Goal: Contribute content: Contribute content

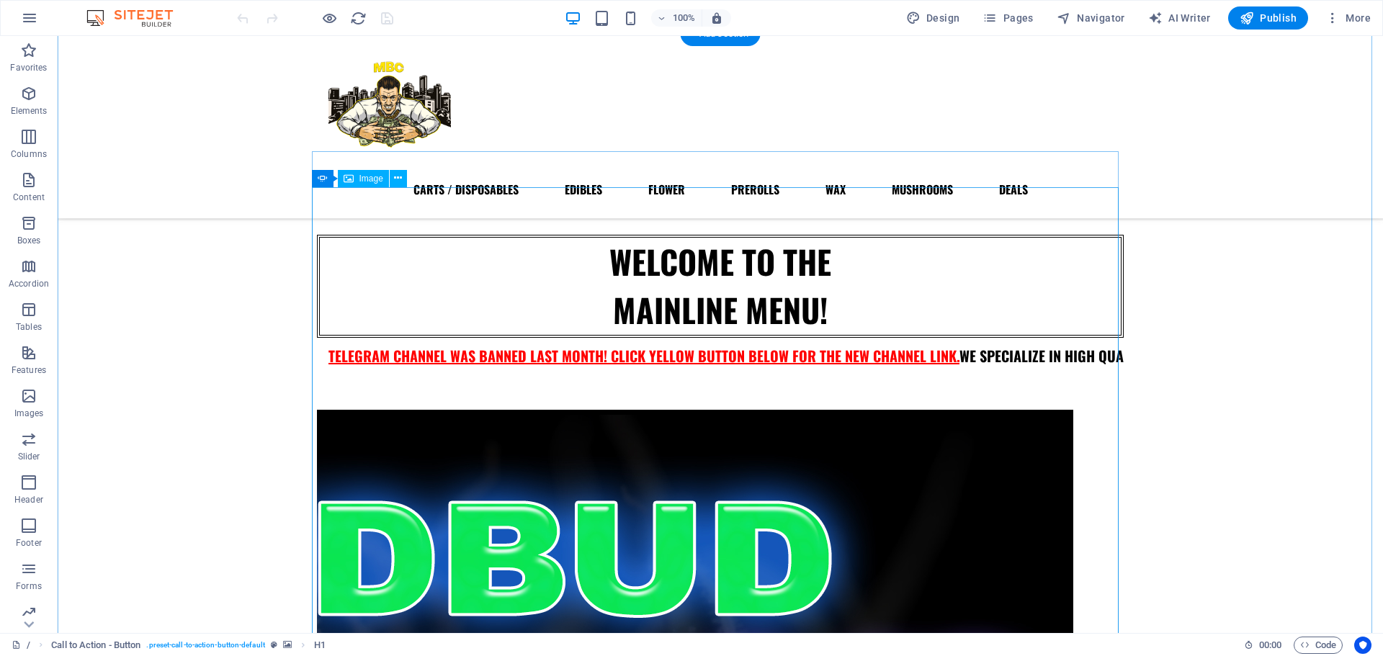
scroll to position [284, 0]
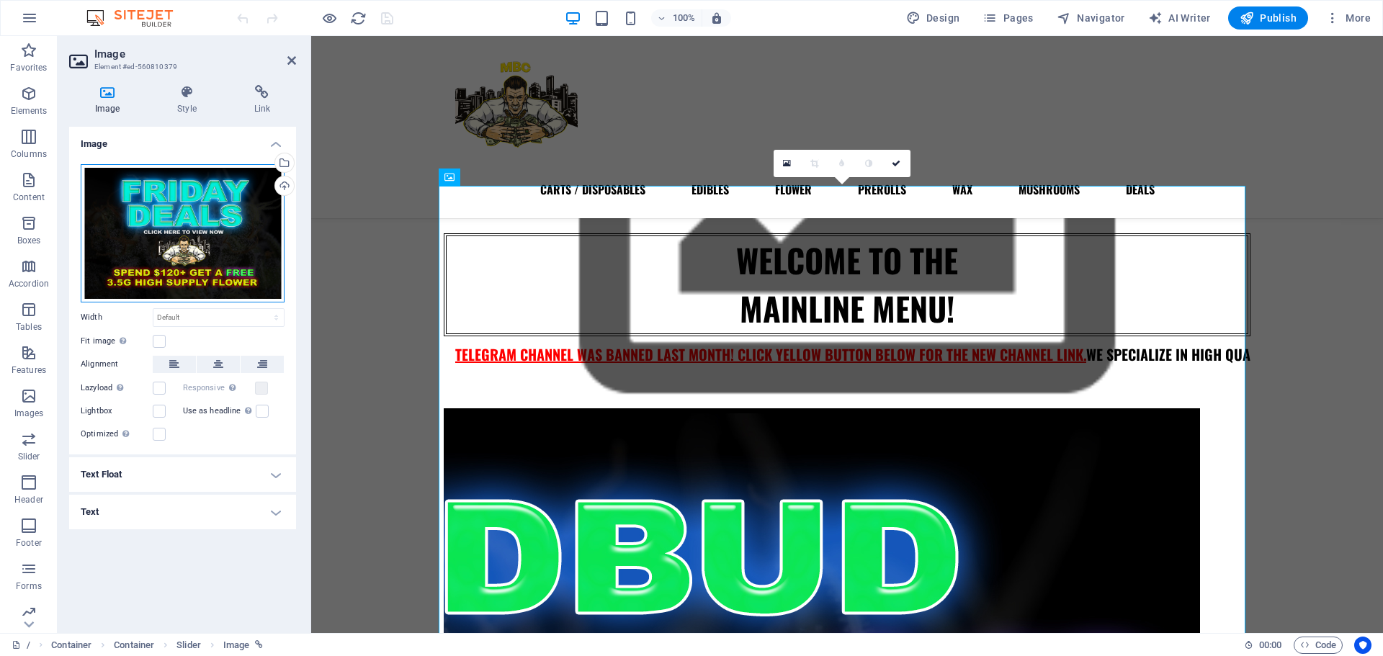
click at [207, 251] on div "Drag files here, click to choose files or select files from Files or our free s…" at bounding box center [183, 233] width 204 height 138
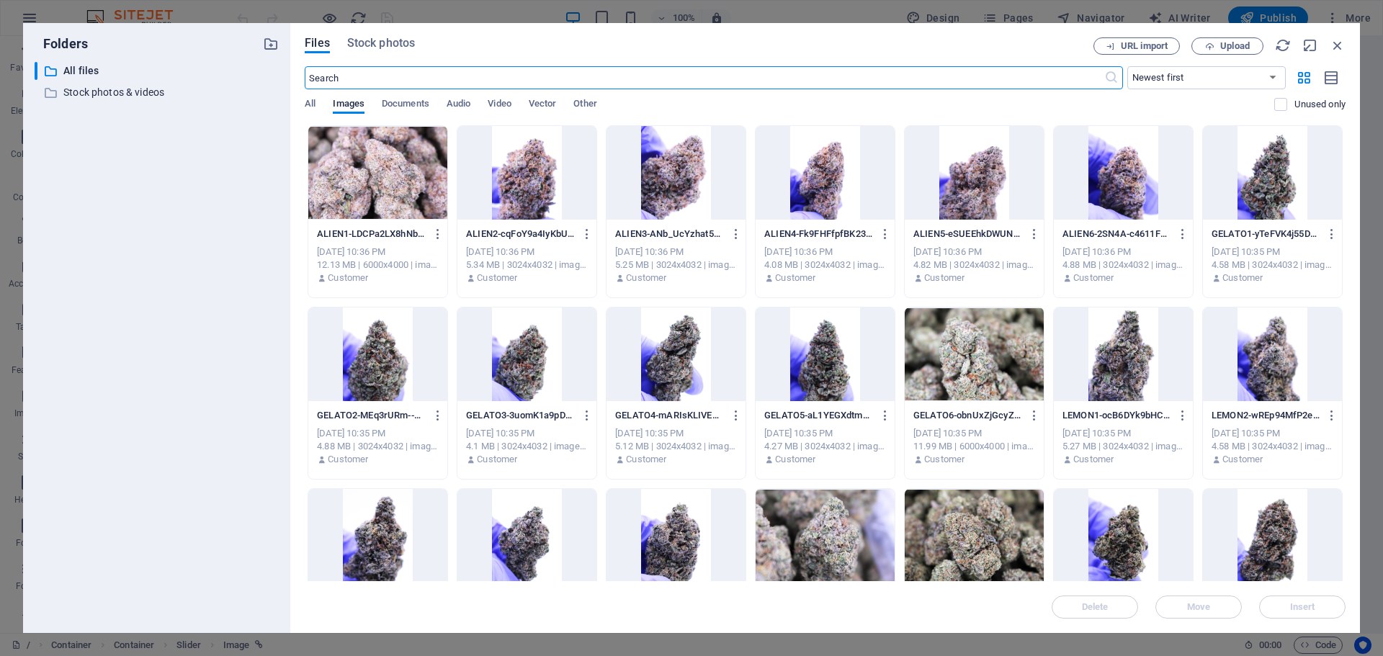
scroll to position [320, 0]
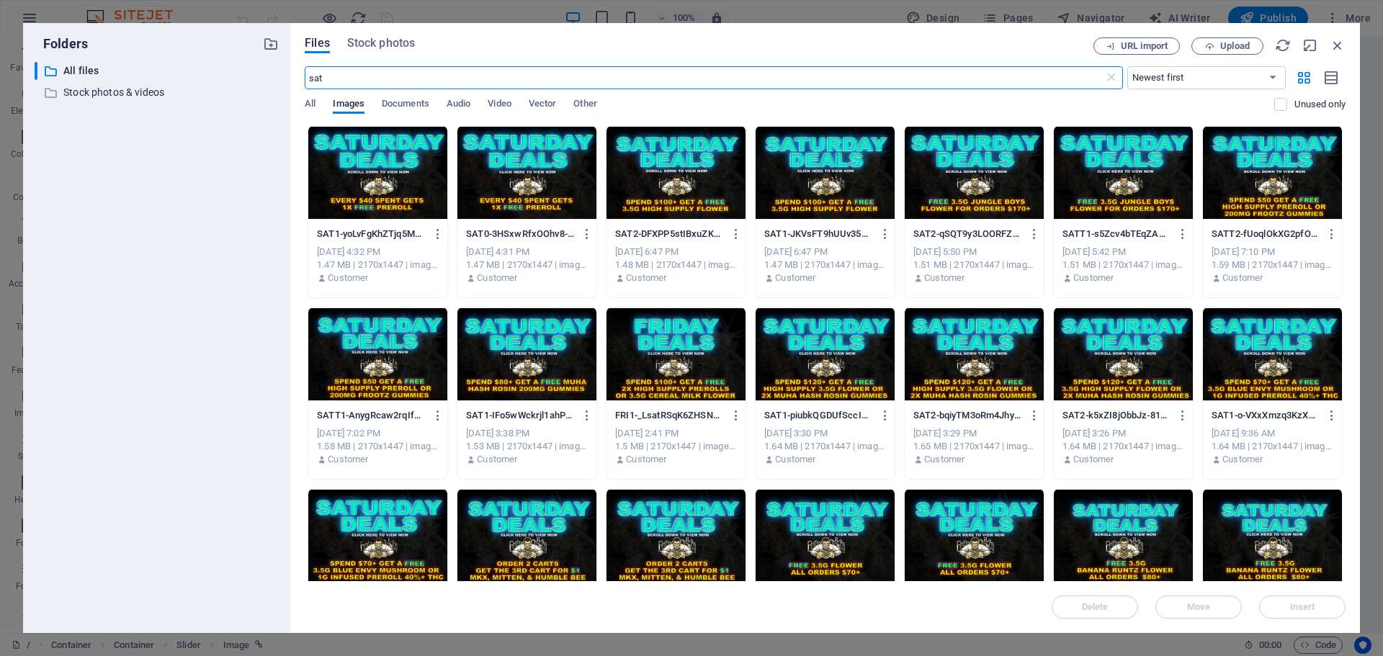
type input "sat"
click at [524, 180] on div at bounding box center [526, 173] width 139 height 94
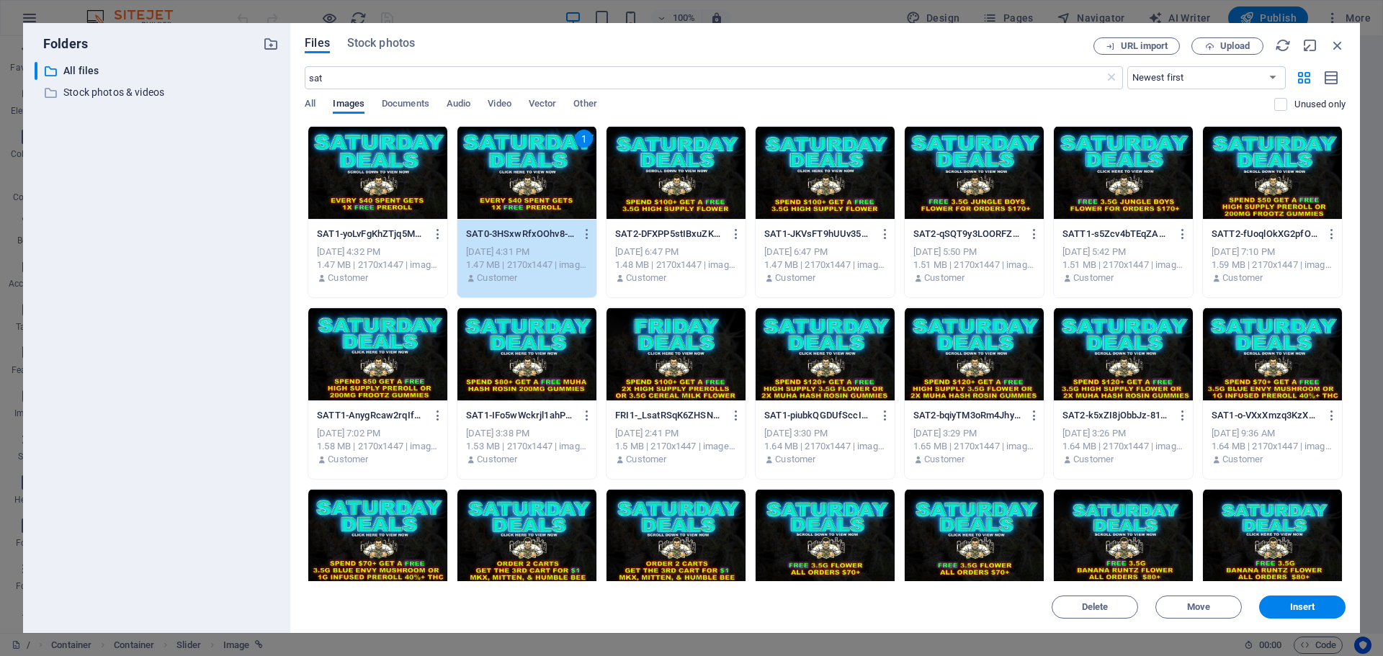
click at [524, 180] on div "1" at bounding box center [526, 173] width 139 height 94
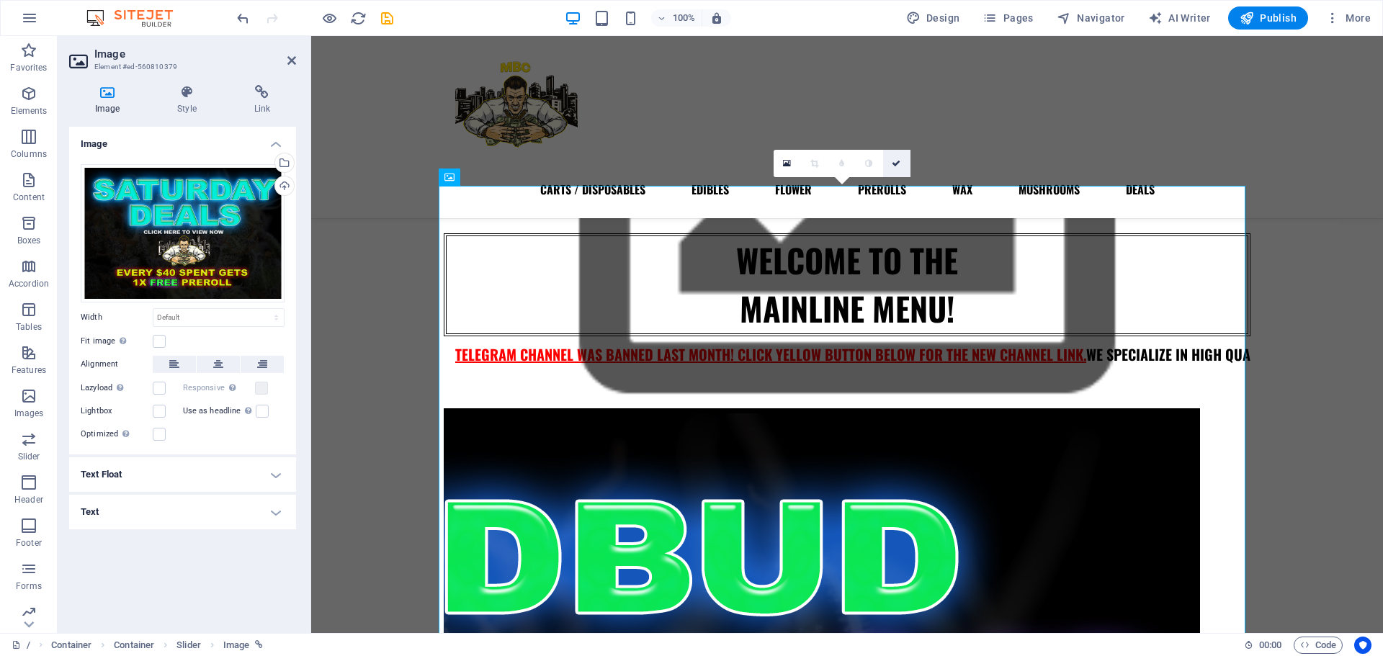
click at [901, 163] on link at bounding box center [896, 163] width 27 height 27
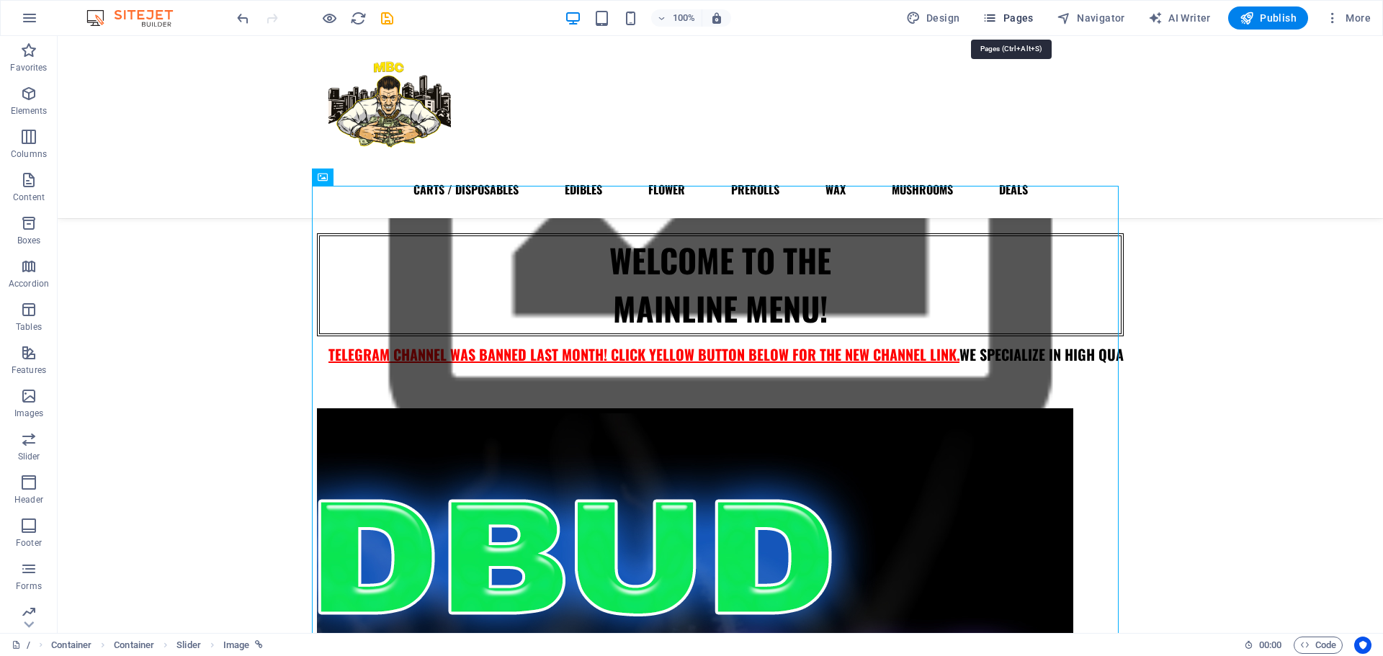
click at [1015, 17] on span "Pages" at bounding box center [1007, 18] width 50 height 14
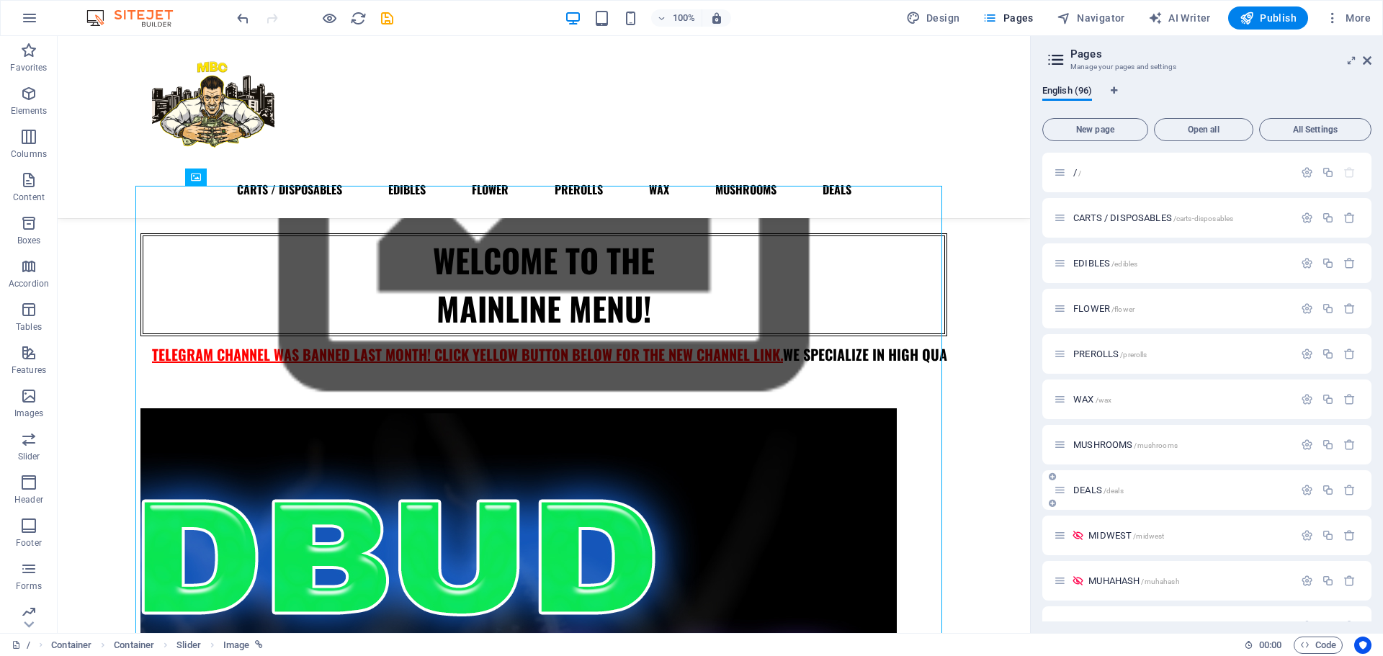
click at [1087, 494] on span "DEALS /deals" at bounding box center [1098, 490] width 50 height 11
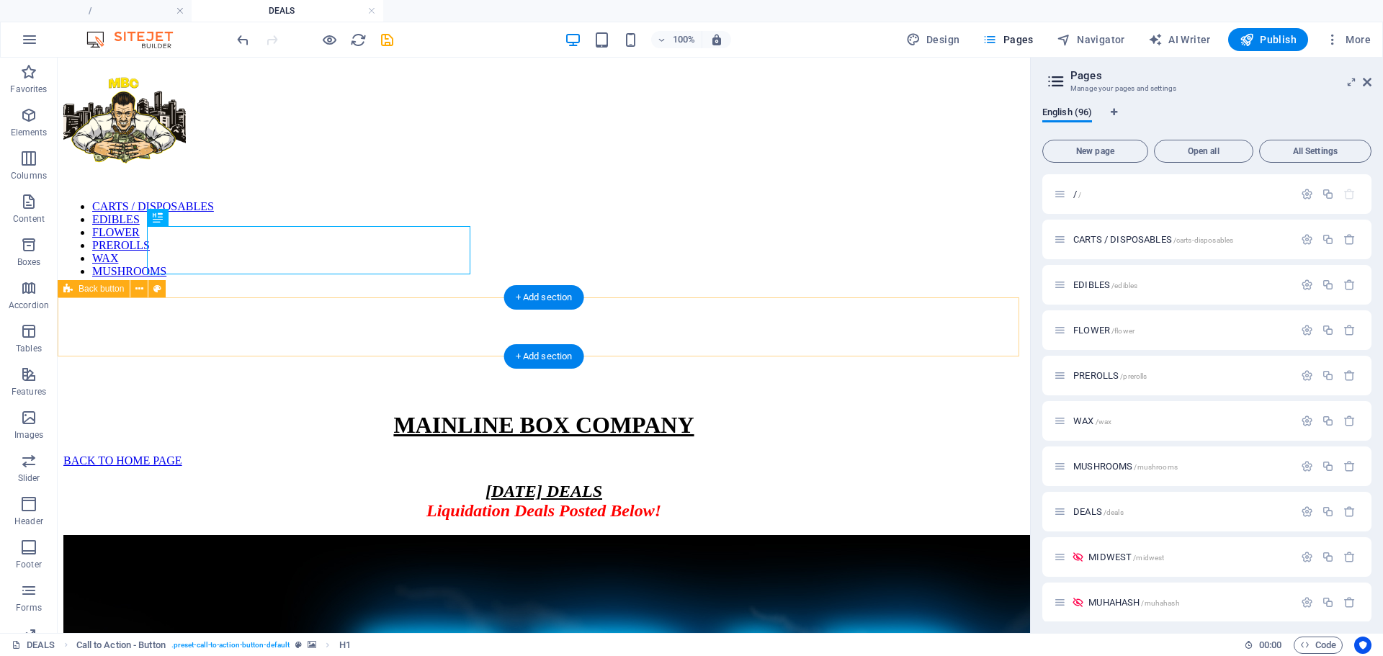
scroll to position [0, 0]
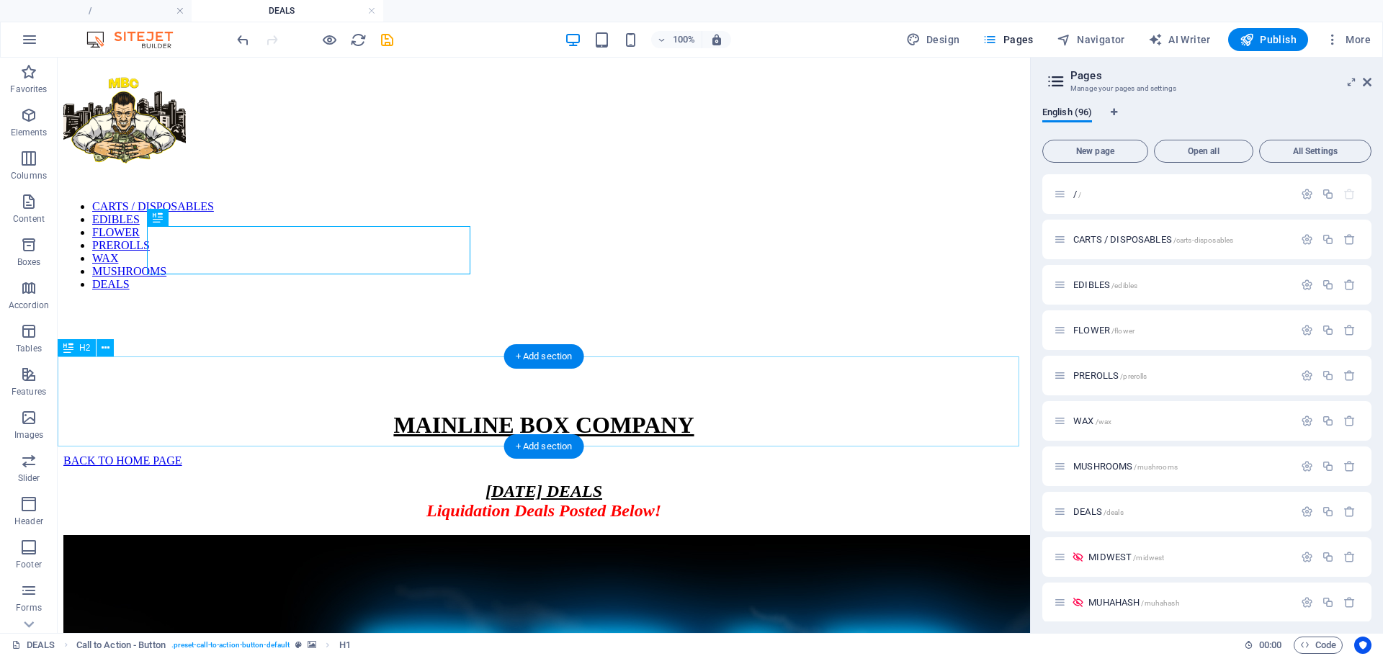
click at [639, 482] on div "[DATE] DEALS Liquidation Deals Posted Below!" at bounding box center [543, 501] width 961 height 39
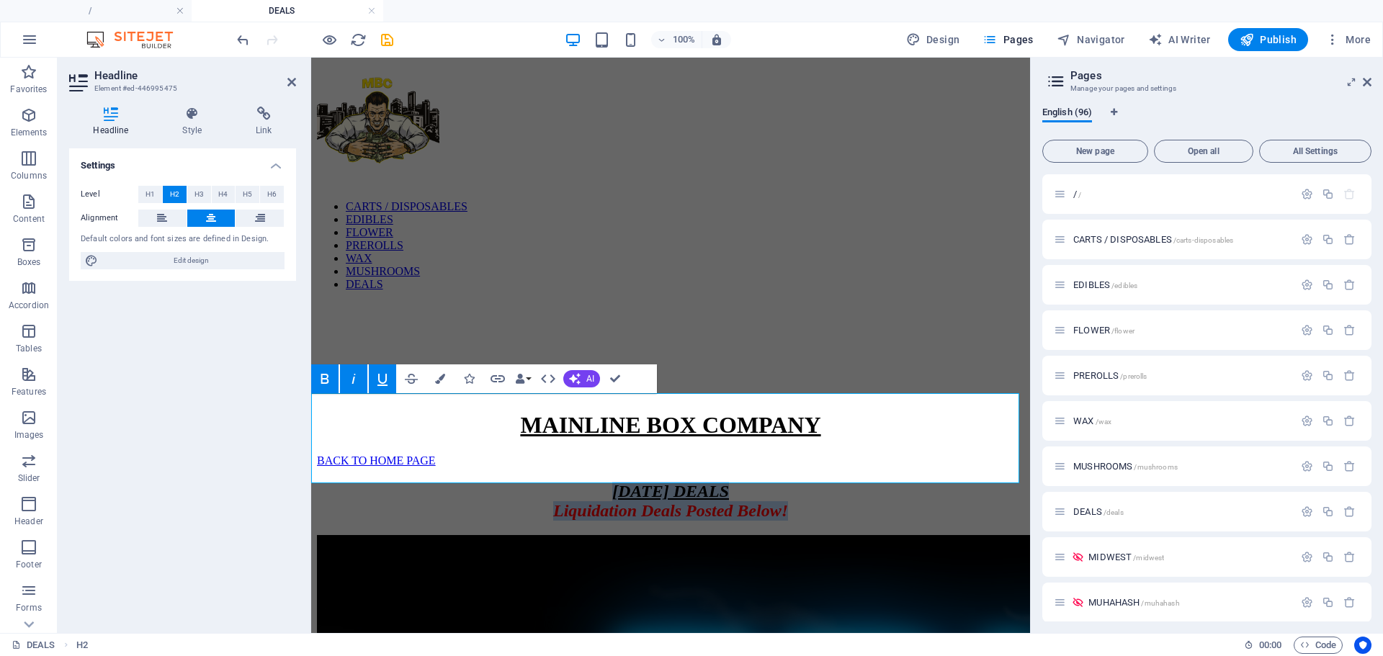
click at [690, 482] on span "[DATE] DEALS" at bounding box center [670, 491] width 117 height 19
drag, startPoint x: 598, startPoint y: 416, endPoint x: 534, endPoint y: 409, distance: 65.1
click at [534, 482] on h2 "[DATE] DEALS Liquidation Deals Posted Below!" at bounding box center [670, 501] width 707 height 39
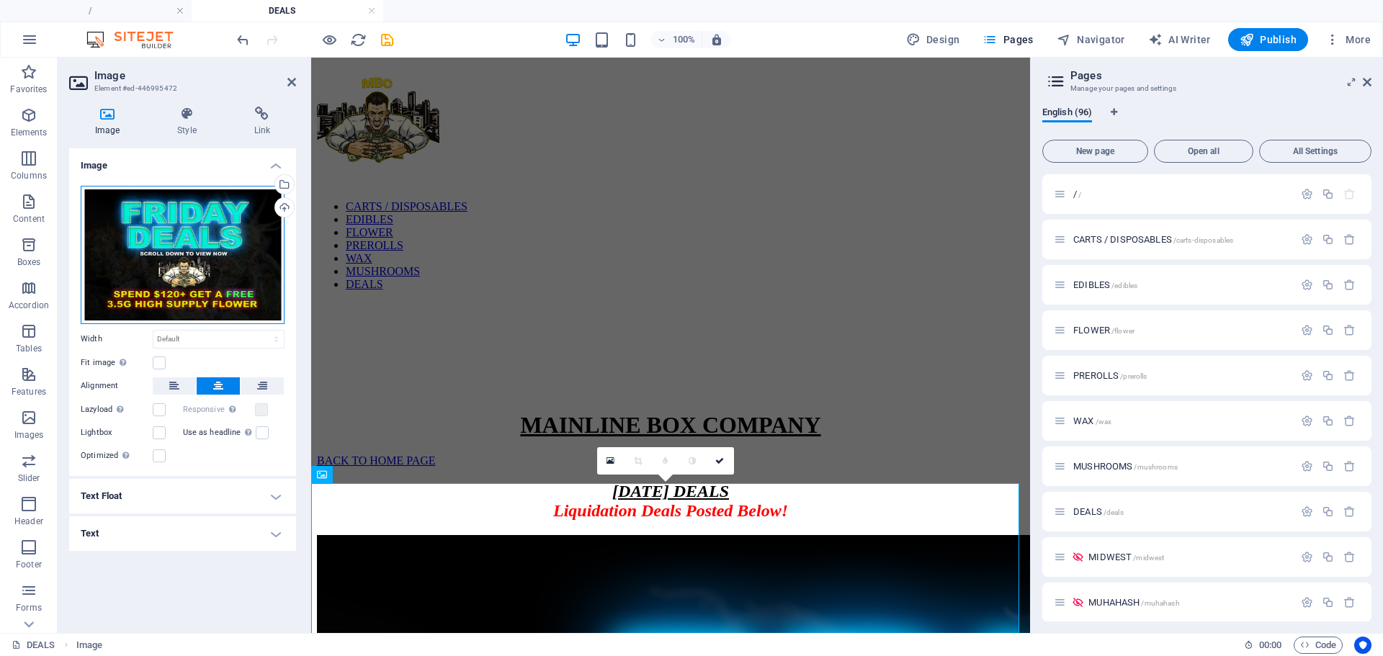
click at [243, 286] on div "Drag files here, click to choose files or select files from Files or our free s…" at bounding box center [183, 255] width 204 height 138
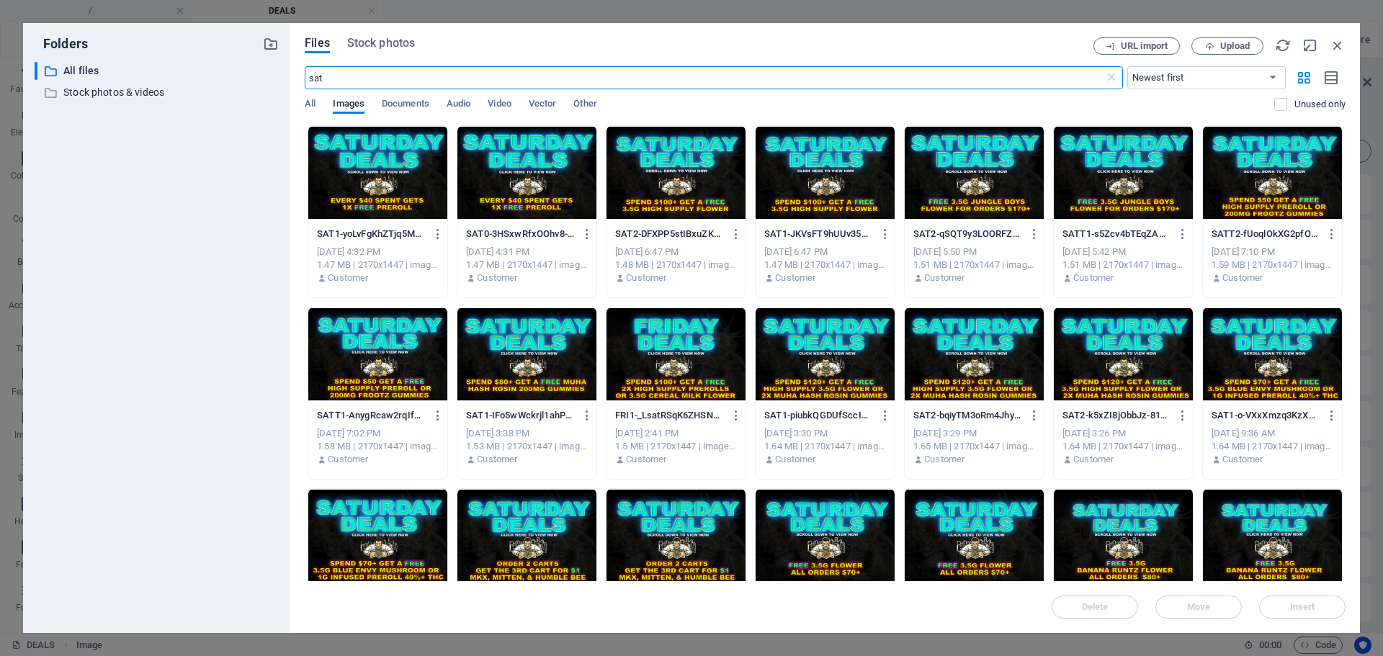
click at [399, 148] on div at bounding box center [377, 173] width 139 height 94
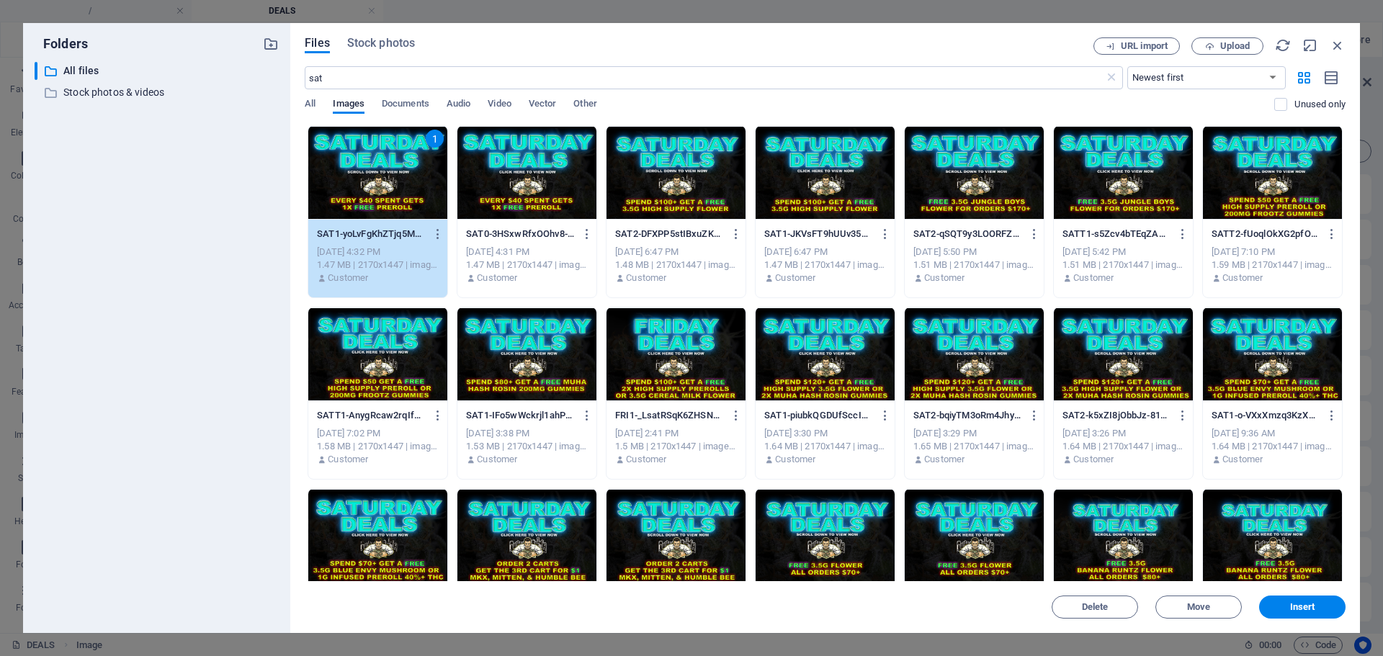
click at [399, 148] on div "1" at bounding box center [377, 173] width 139 height 94
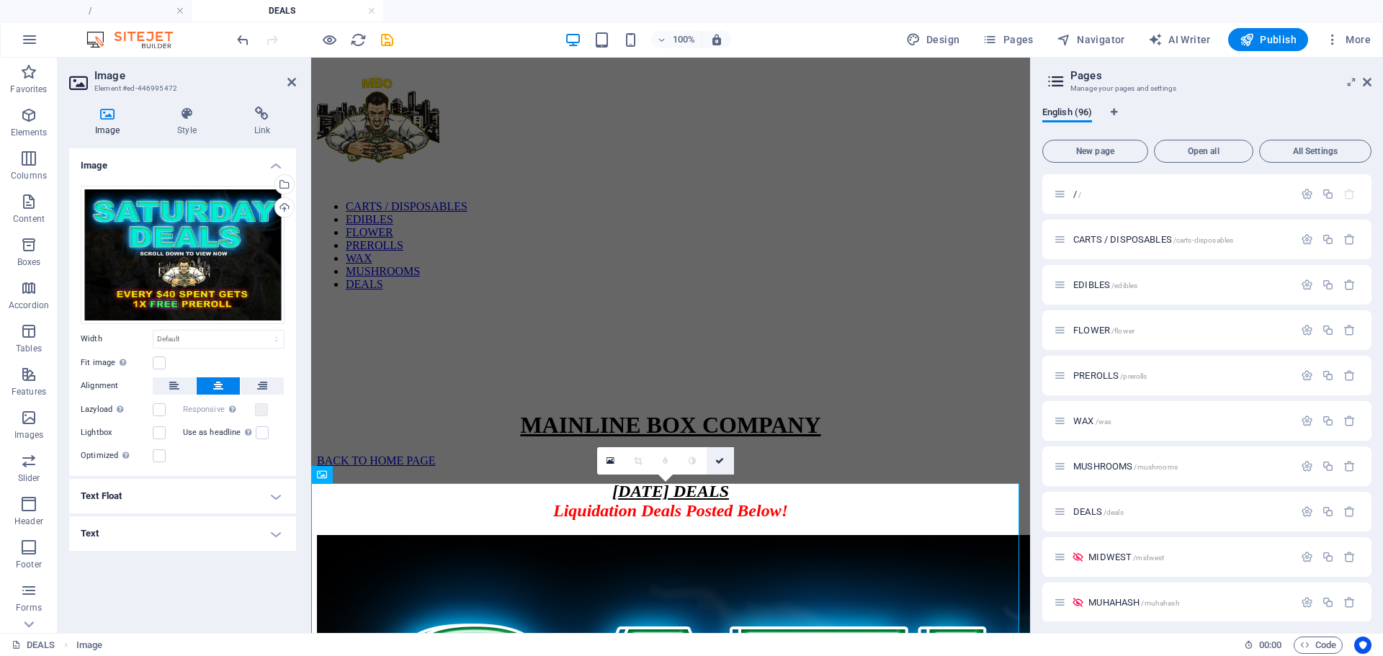
click at [721, 457] on icon at bounding box center [719, 461] width 9 height 9
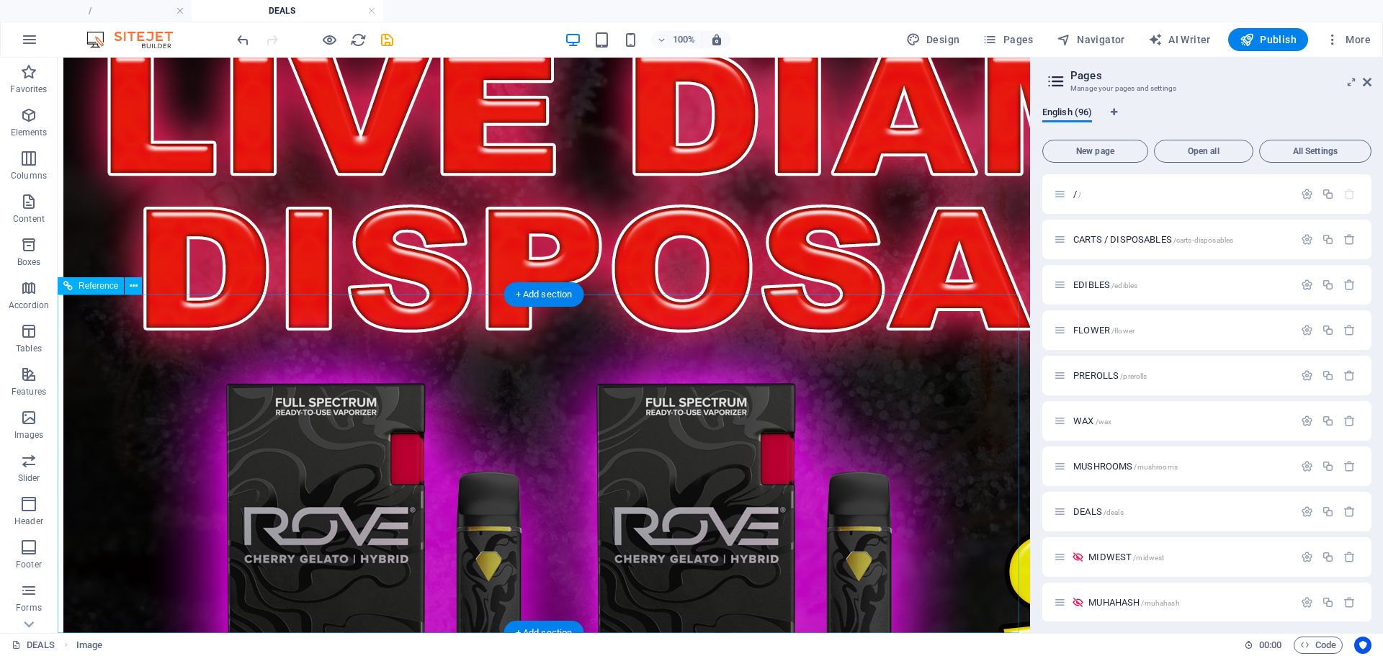
scroll to position [9997, 0]
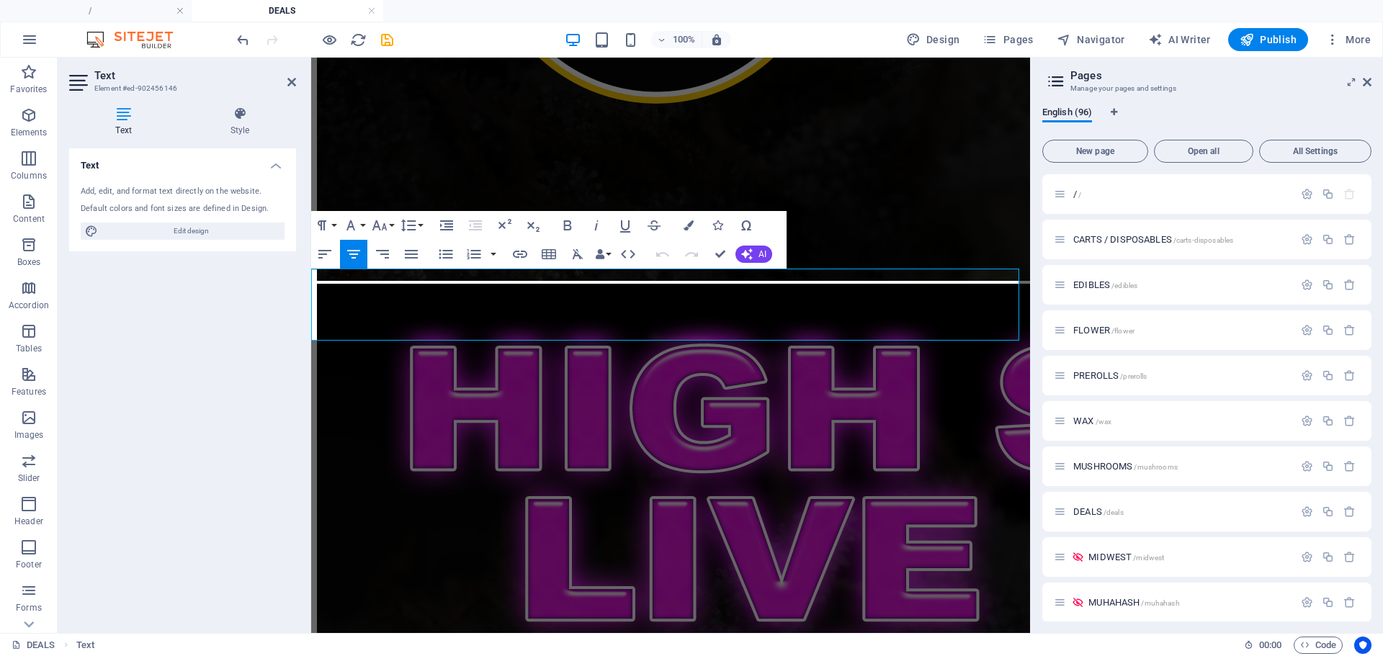
scroll to position [7566, 0]
drag, startPoint x: 630, startPoint y: 289, endPoint x: 577, endPoint y: 285, distance: 53.4
drag, startPoint x: 632, startPoint y: 323, endPoint x: 558, endPoint y: 311, distance: 75.2
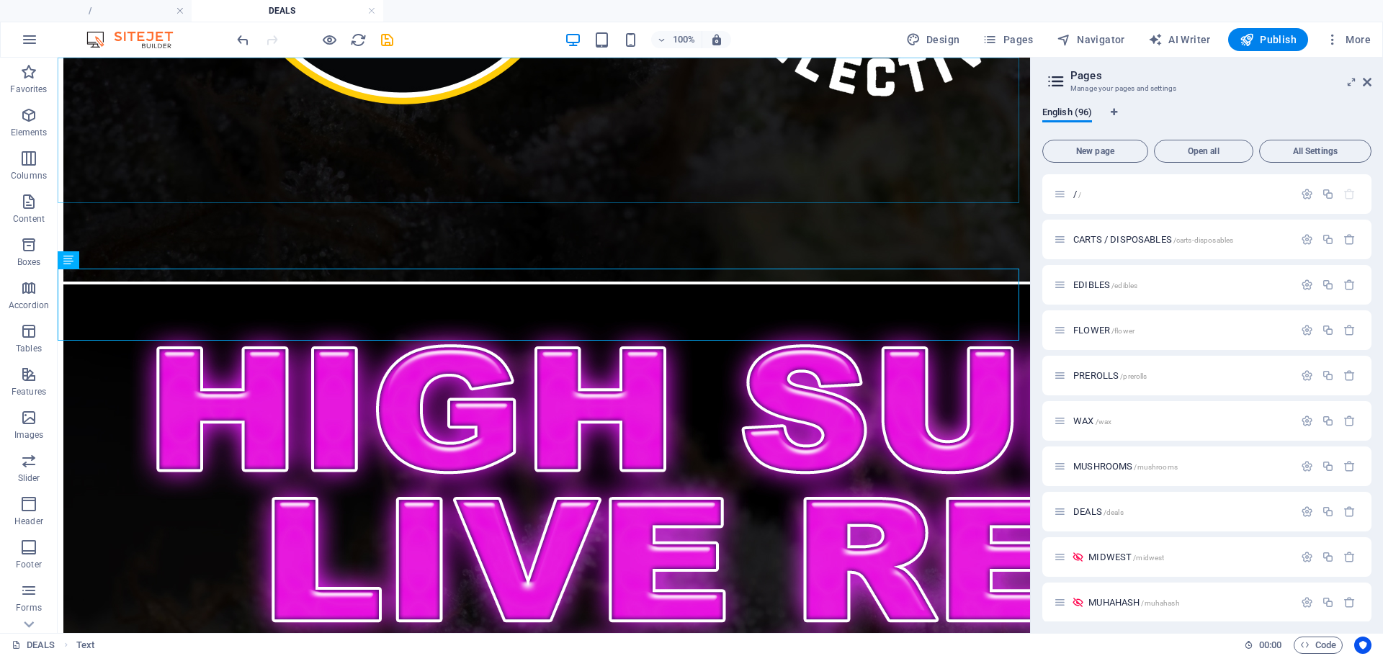
scroll to position [10065, 0]
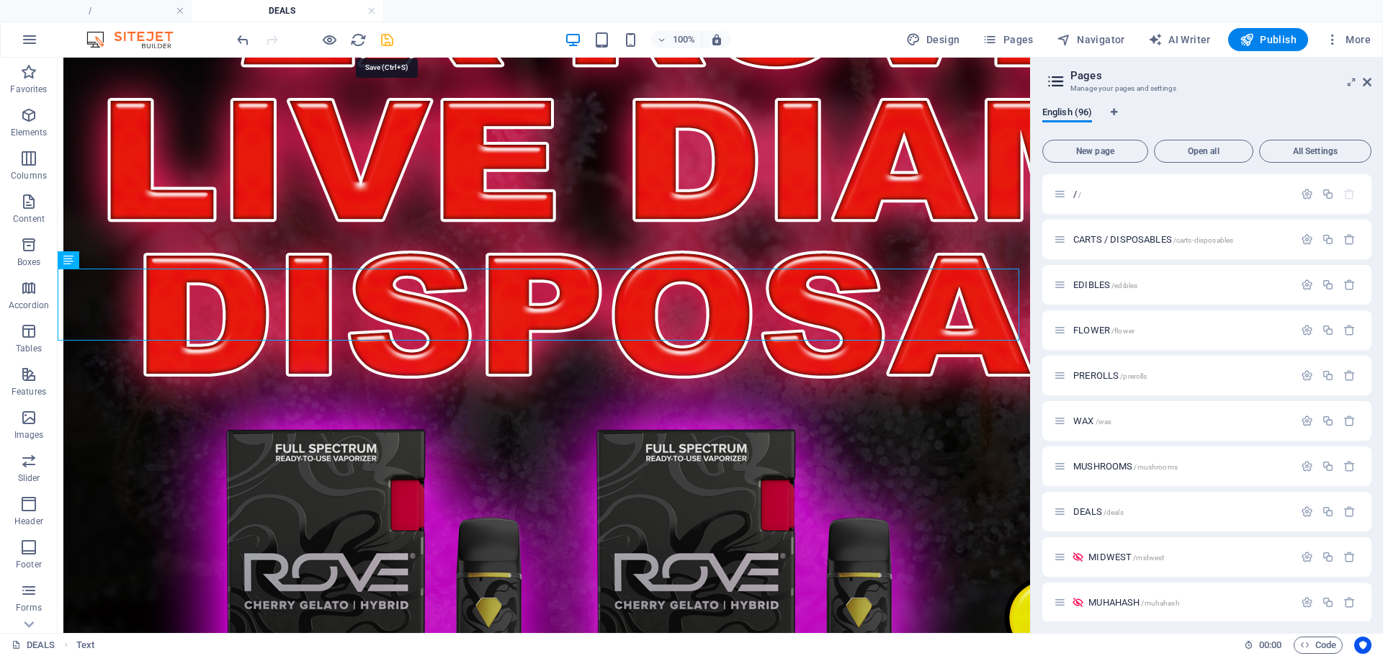
click at [387, 42] on icon "save" at bounding box center [387, 40] width 17 height 17
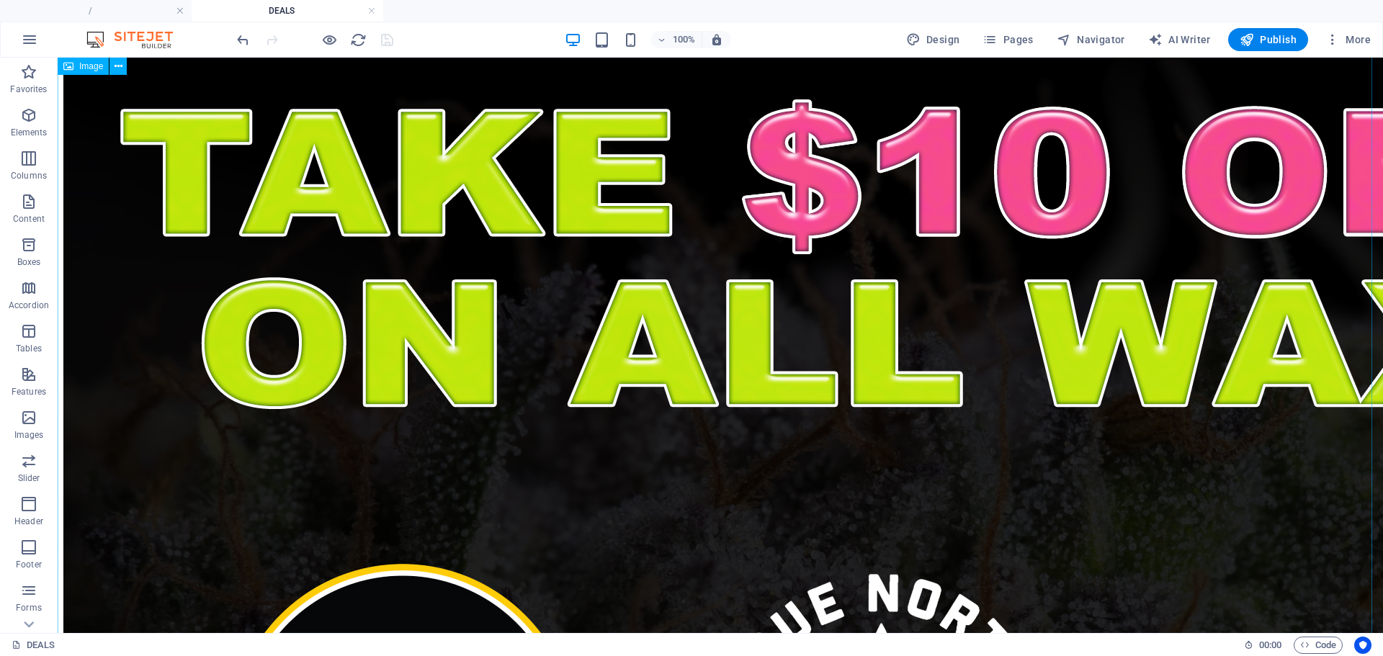
scroll to position [6351, 0]
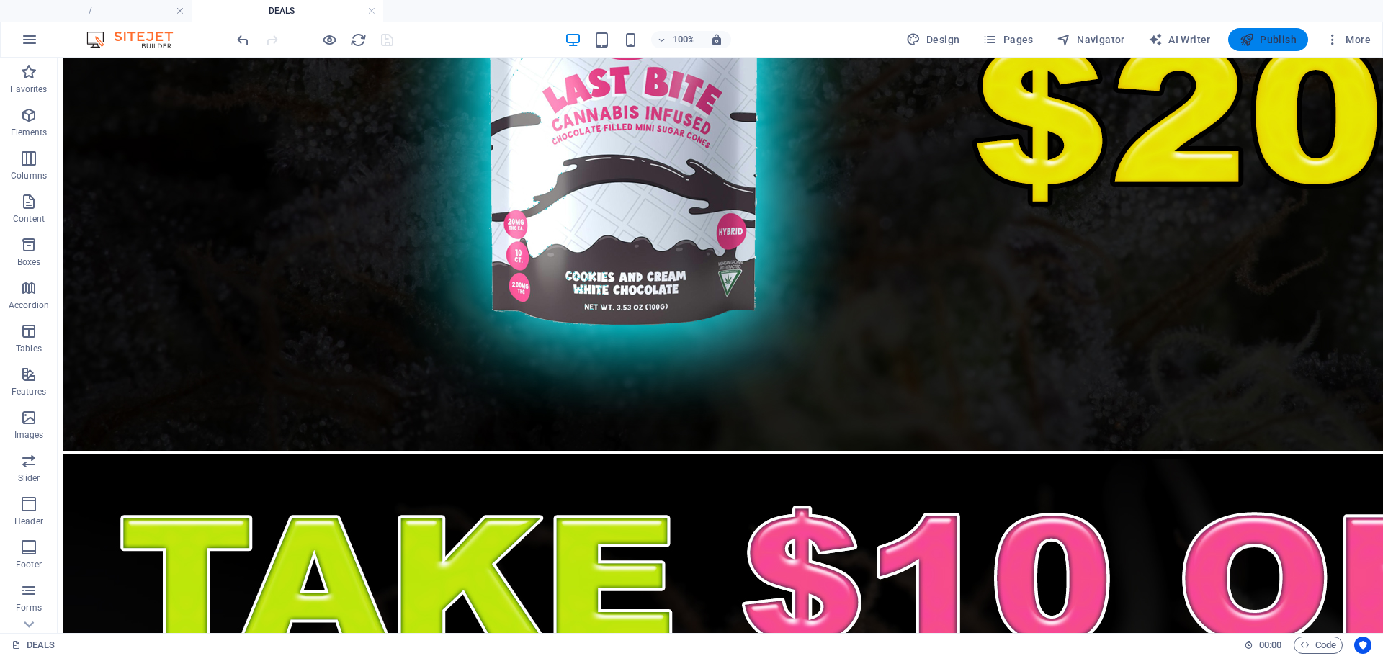
click at [1273, 44] on span "Publish" at bounding box center [1267, 39] width 57 height 14
